Goal: Task Accomplishment & Management: Manage account settings

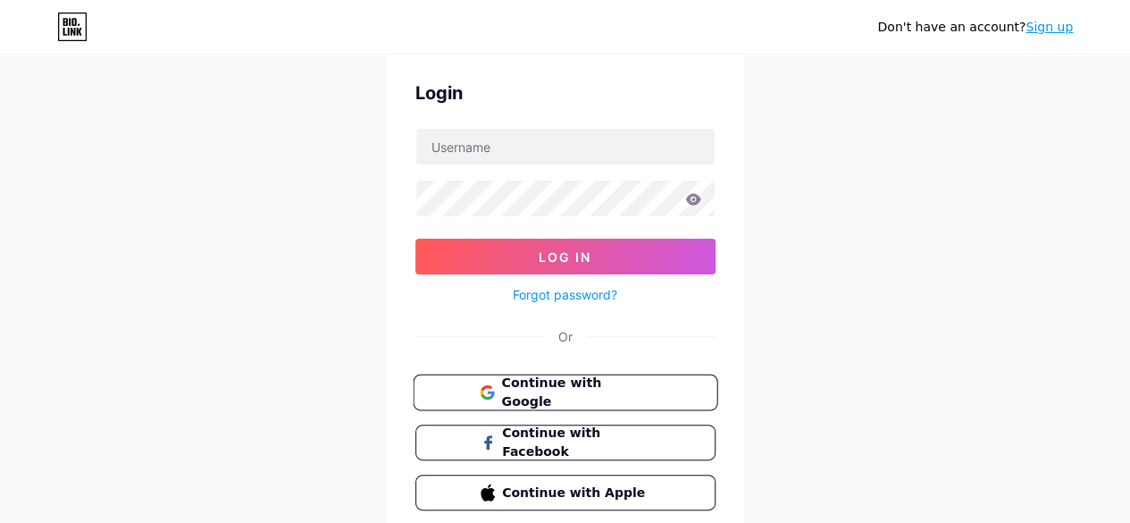
scroll to position [133, 0]
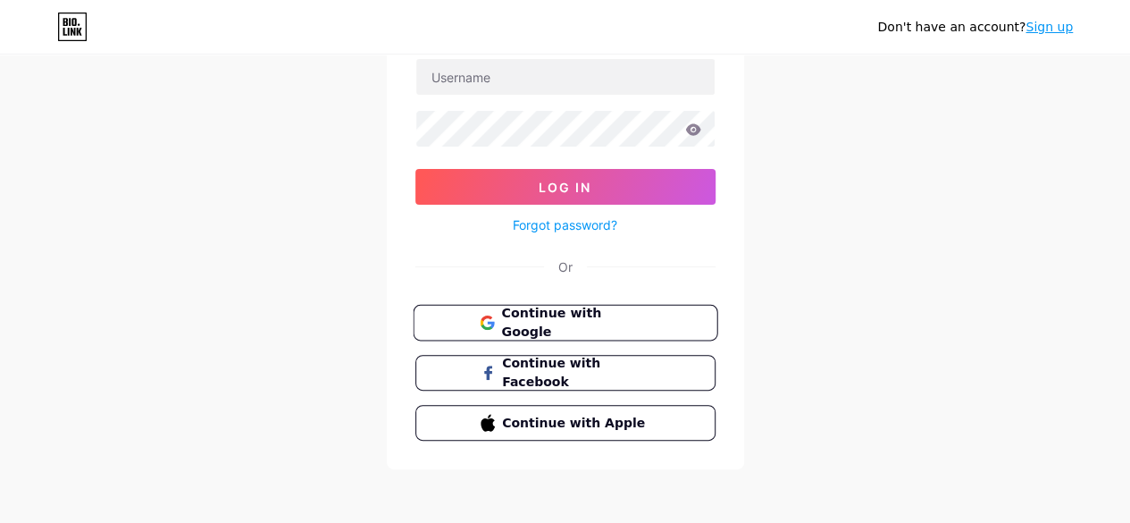
click at [678, 319] on button "Continue with Google" at bounding box center [565, 323] width 305 height 37
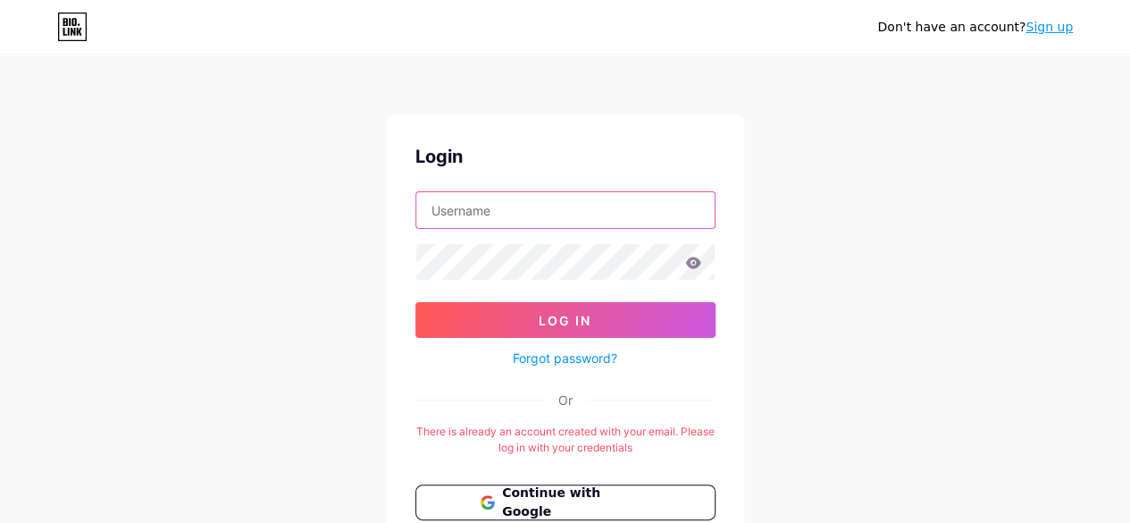
click at [643, 217] on input "text" at bounding box center [565, 210] width 298 height 36
type input "[PERSON_NAME][EMAIL_ADDRESS][DOMAIN_NAME]"
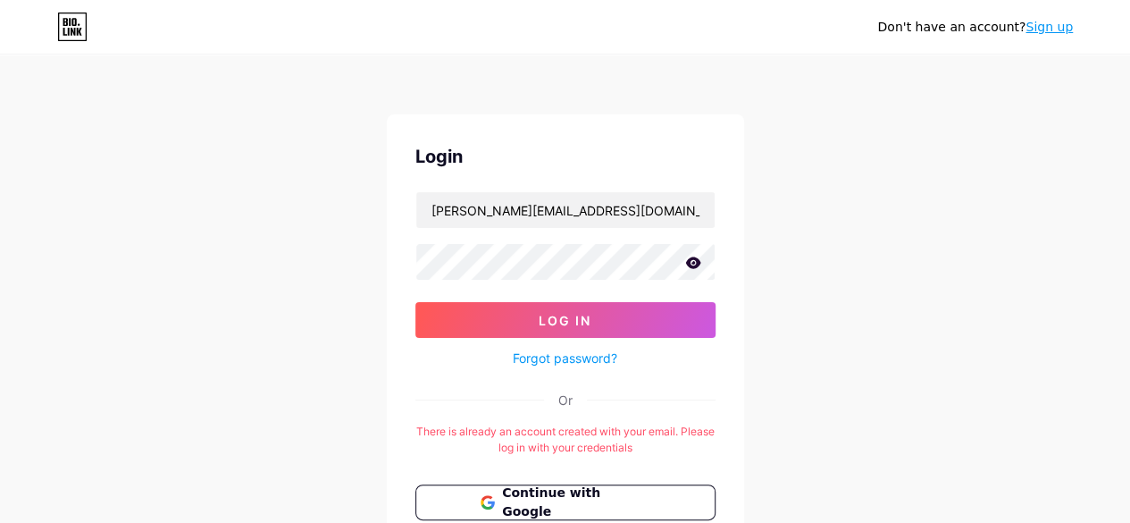
click at [695, 267] on icon at bounding box center [692, 262] width 15 height 12
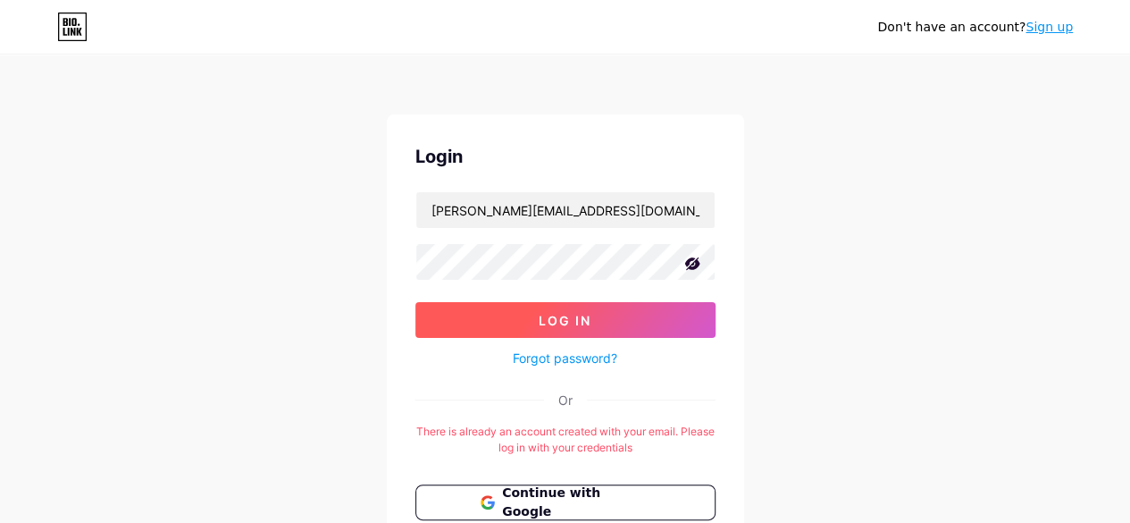
click at [618, 316] on button "Log In" at bounding box center [566, 320] width 300 height 36
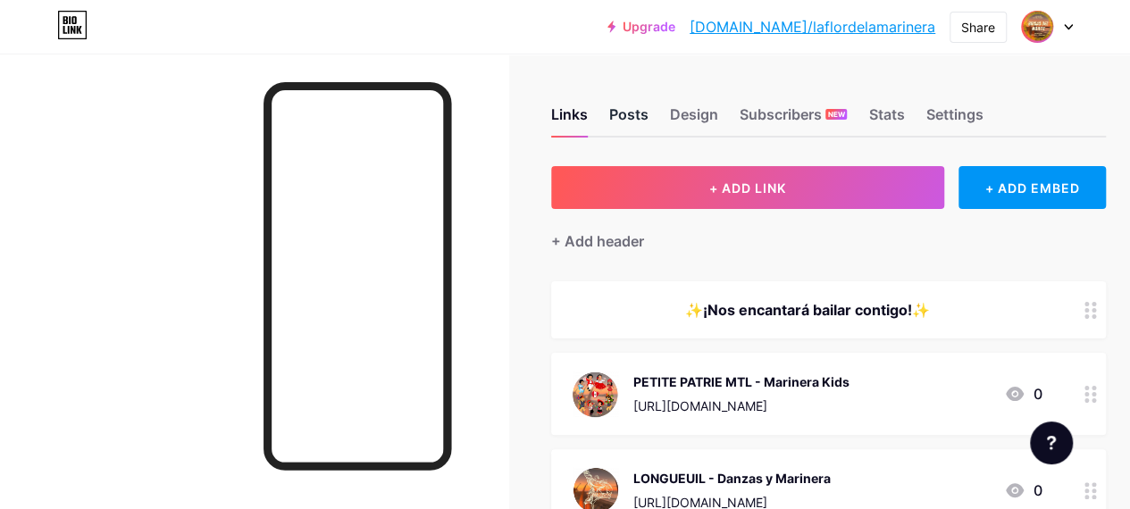
click at [649, 120] on div "Posts" at bounding box center [628, 120] width 39 height 32
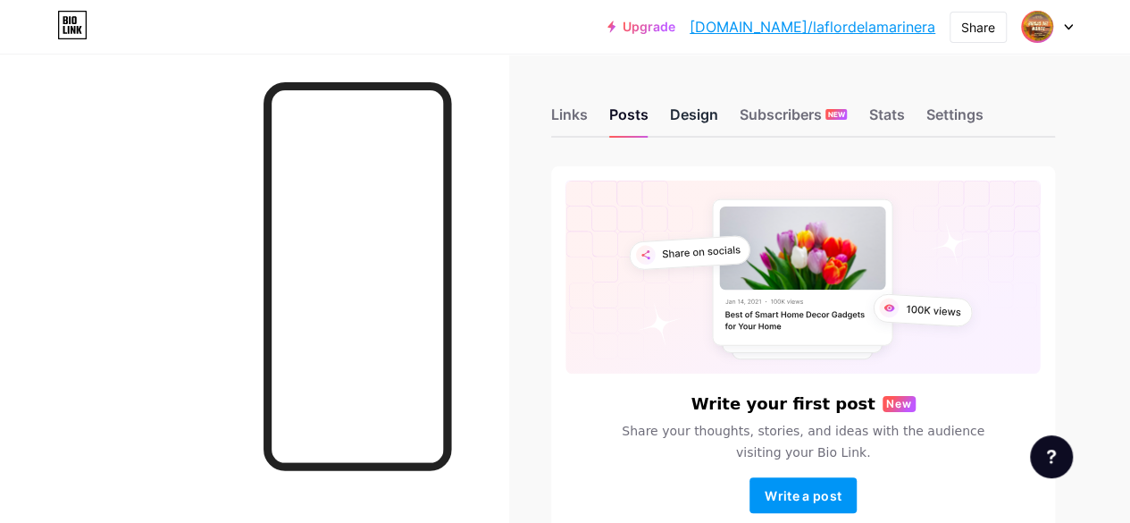
click at [697, 117] on div "Design" at bounding box center [694, 120] width 48 height 32
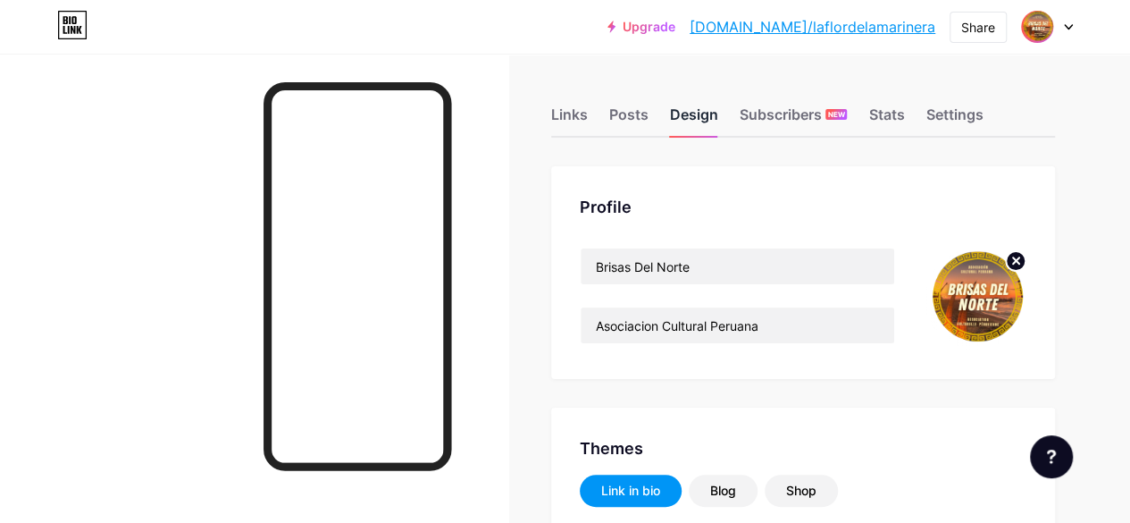
type input "#0938b5"
type input "#fab463"
type input "#ffffff"
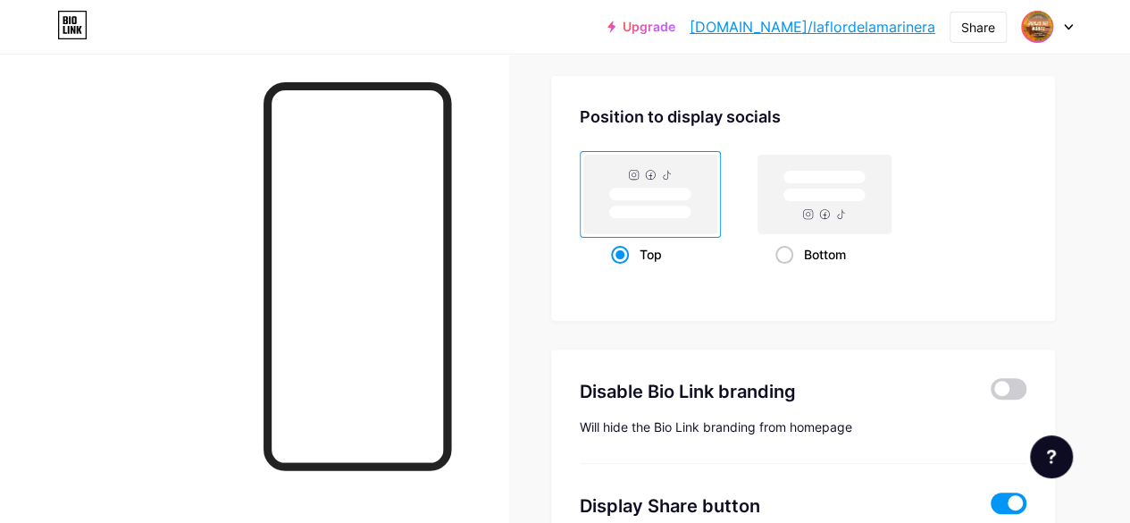
scroll to position [3485, 0]
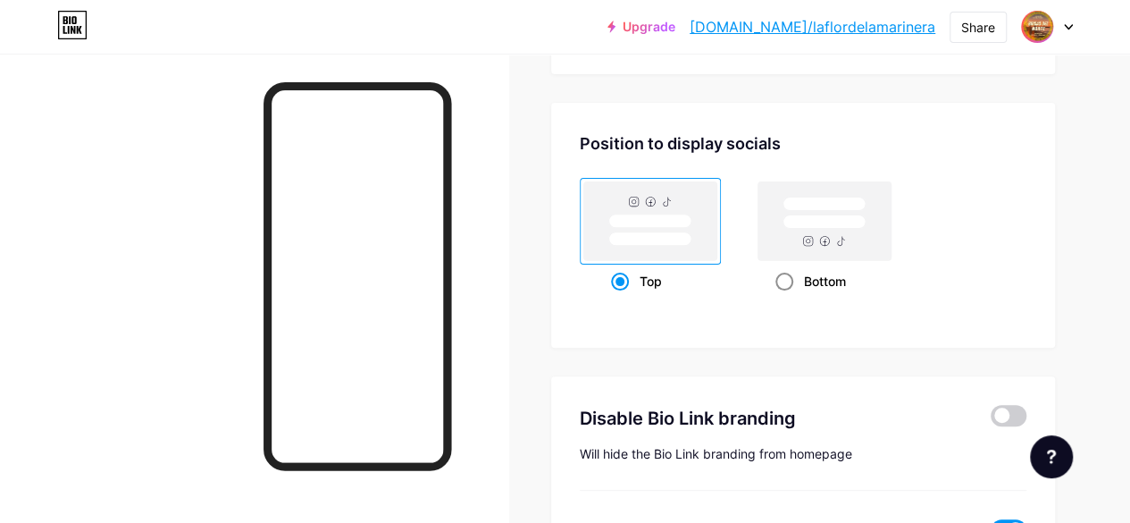
click at [851, 234] on rect at bounding box center [825, 220] width 133 height 79
click at [787, 298] on input "Bottom" at bounding box center [782, 304] width 12 height 12
radio input "true"
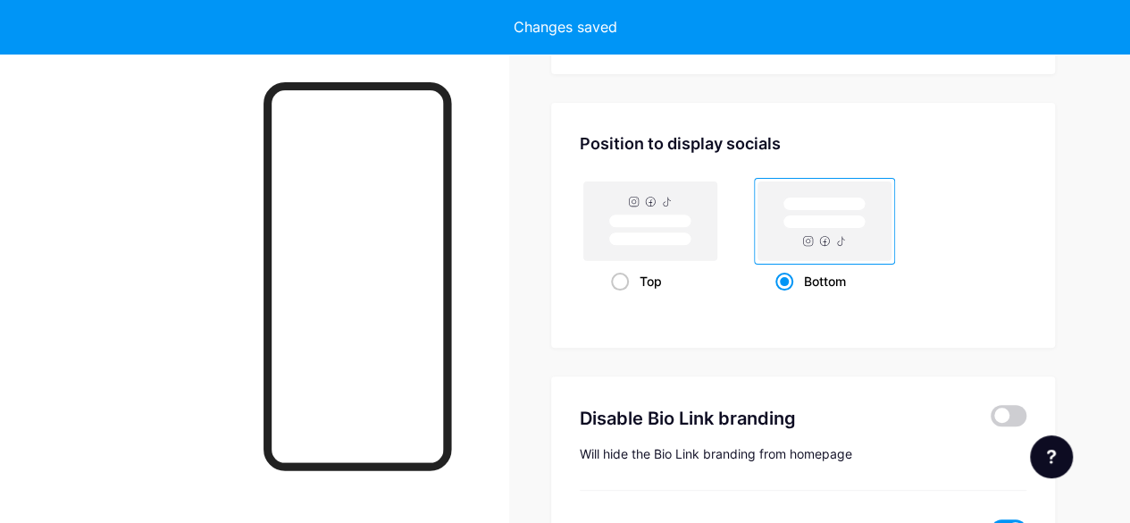
type input "#0938b5"
type input "#ffffff"
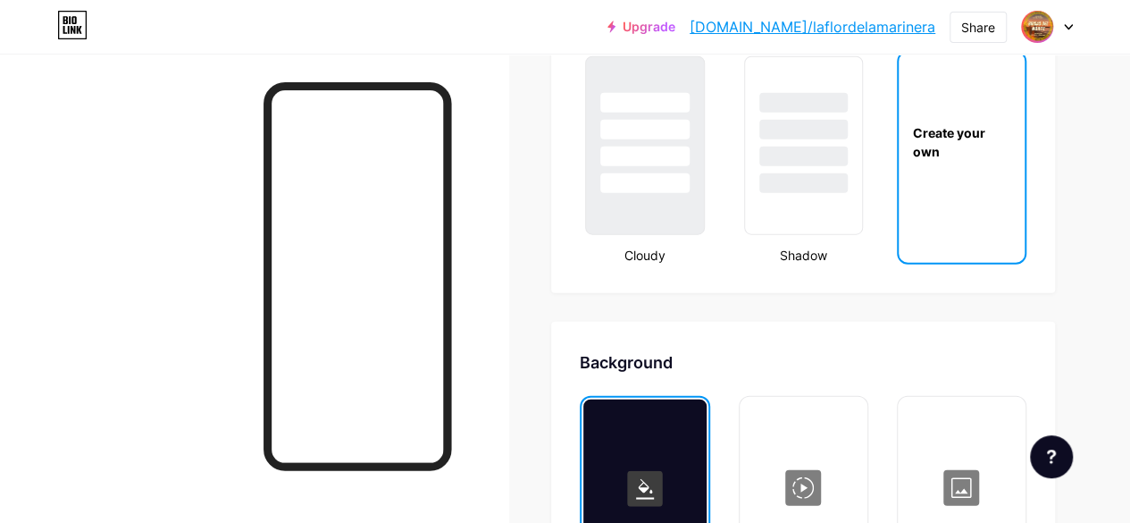
scroll to position [2225, 0]
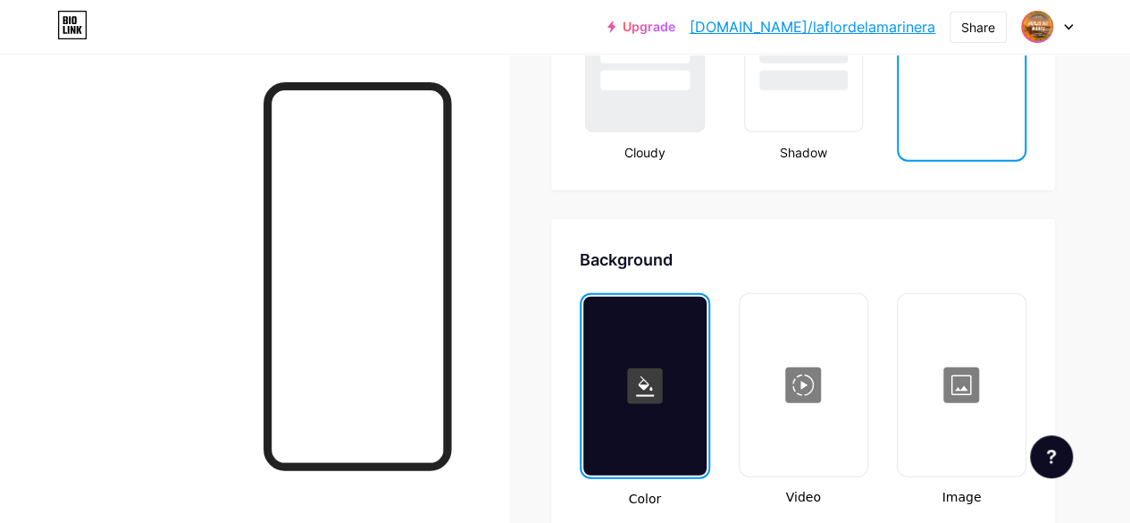
click at [643, 371] on rect at bounding box center [645, 386] width 36 height 36
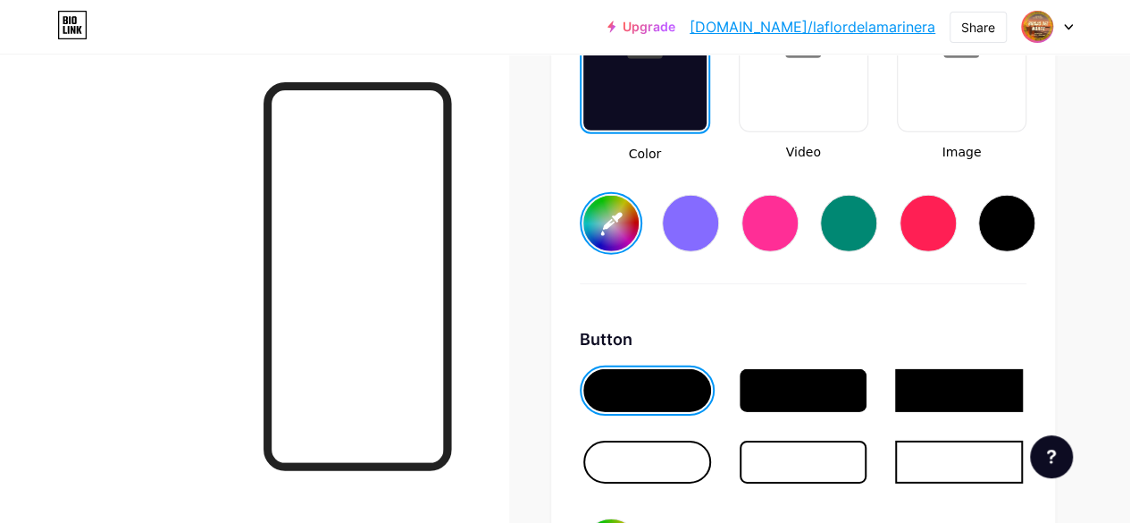
scroll to position [2583, 0]
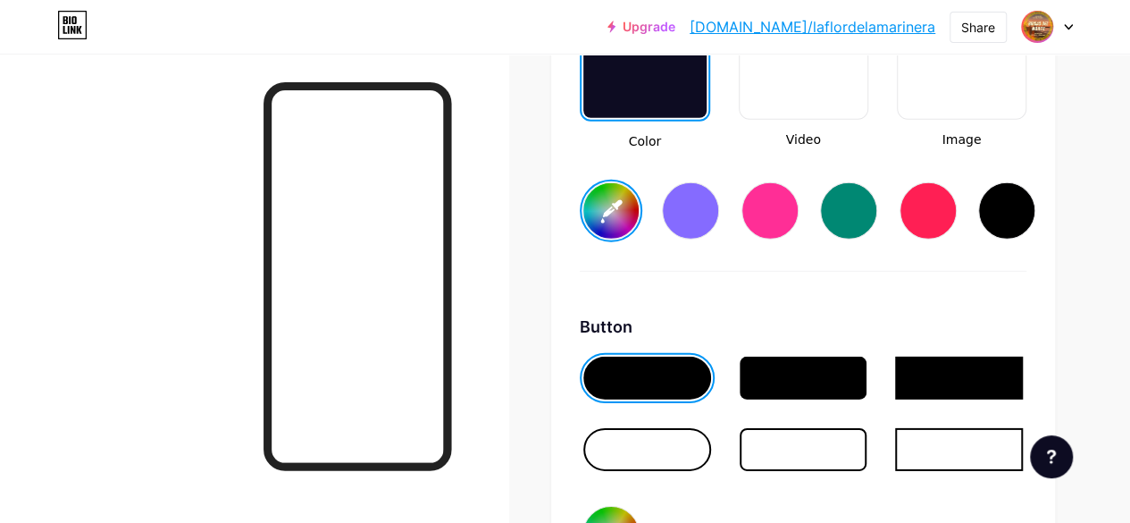
click at [612, 223] on input "#0938b5" at bounding box center [611, 210] width 55 height 55
click at [567, 226] on div "Background Color Video Image #0938b5 Button #fab463 Font Inter Poppins EB Garam…" at bounding box center [803, 418] width 504 height 1115
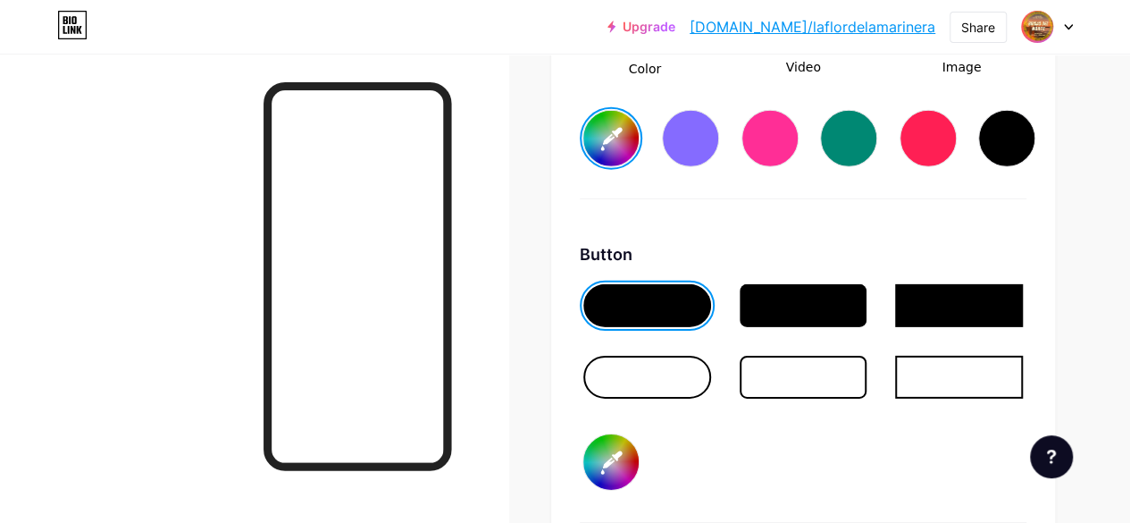
scroll to position [2761, 0]
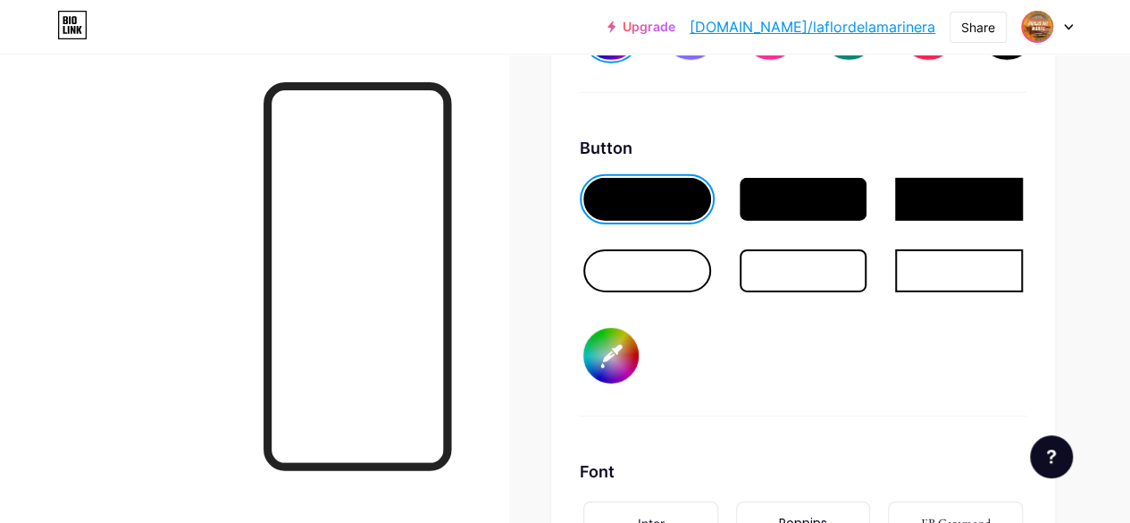
click at [622, 357] on input "#fab463" at bounding box center [611, 355] width 55 height 55
